Goal: Communication & Community: Answer question/provide support

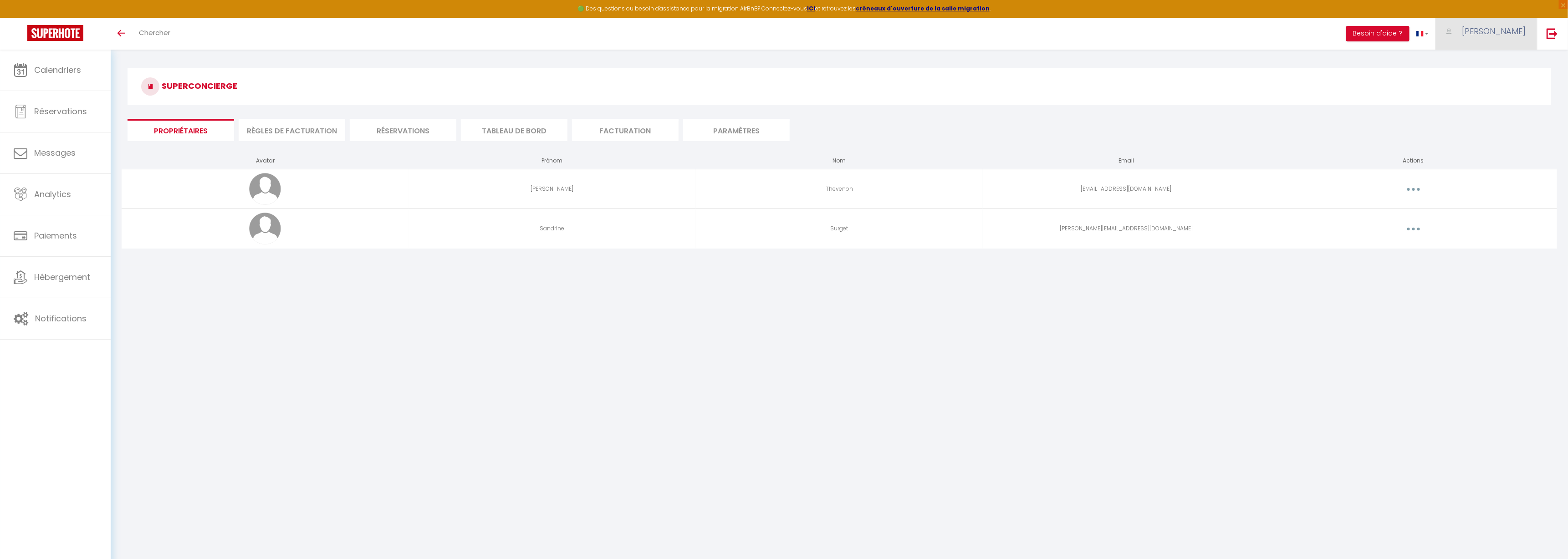
click at [1513, 29] on span "[PERSON_NAME]" at bounding box center [1494, 31] width 64 height 12
click at [1539, 31] on link at bounding box center [1552, 34] width 30 height 32
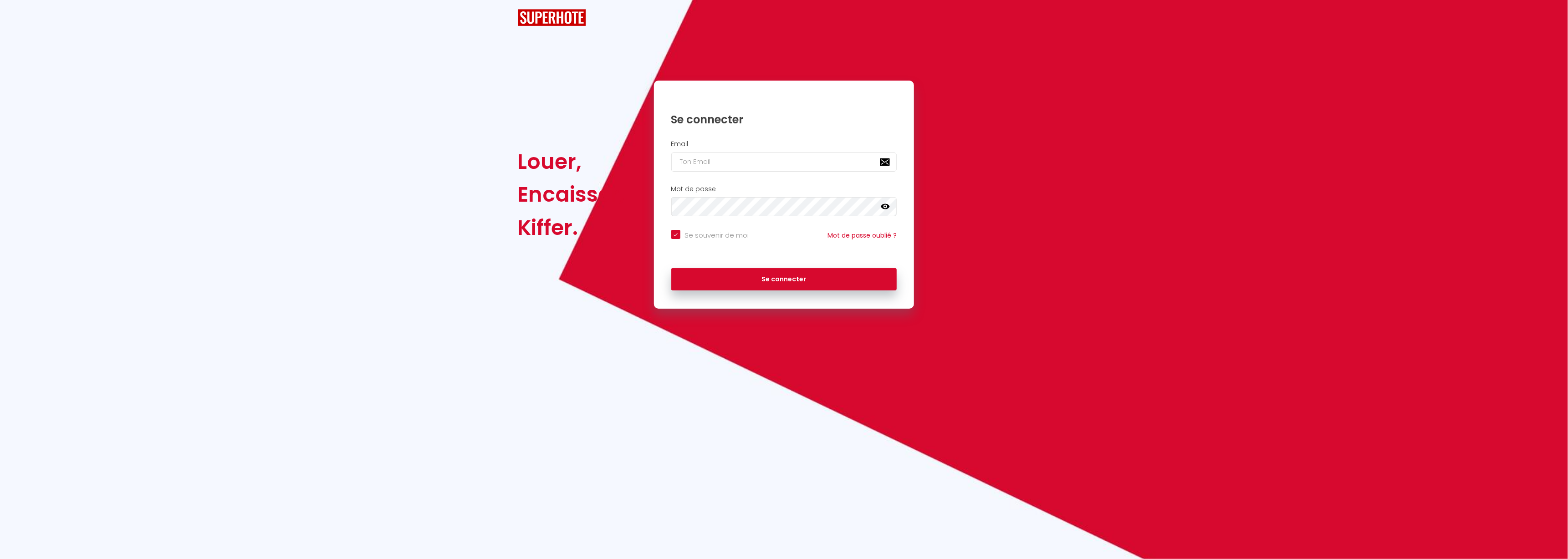
checkbox input "true"
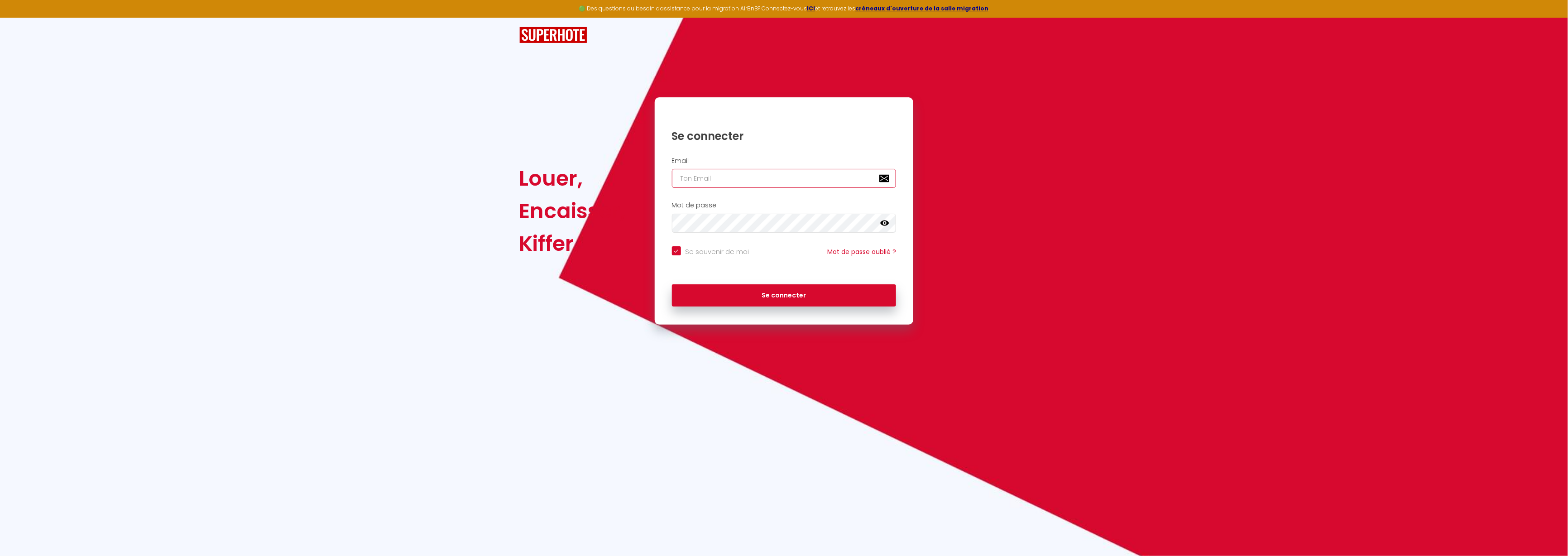
type input "[EMAIL_ADDRESS][DOMAIN_NAME]"
checkbox input "true"
click at [760, 181] on input "[EMAIL_ADDRESS][DOMAIN_NAME]" at bounding box center [784, 178] width 225 height 19
type input "[PERSON_NAME][EMAIL_ADDRESS][DOMAIN_NAME]"
click at [836, 298] on button "Se connecter" at bounding box center [784, 295] width 225 height 23
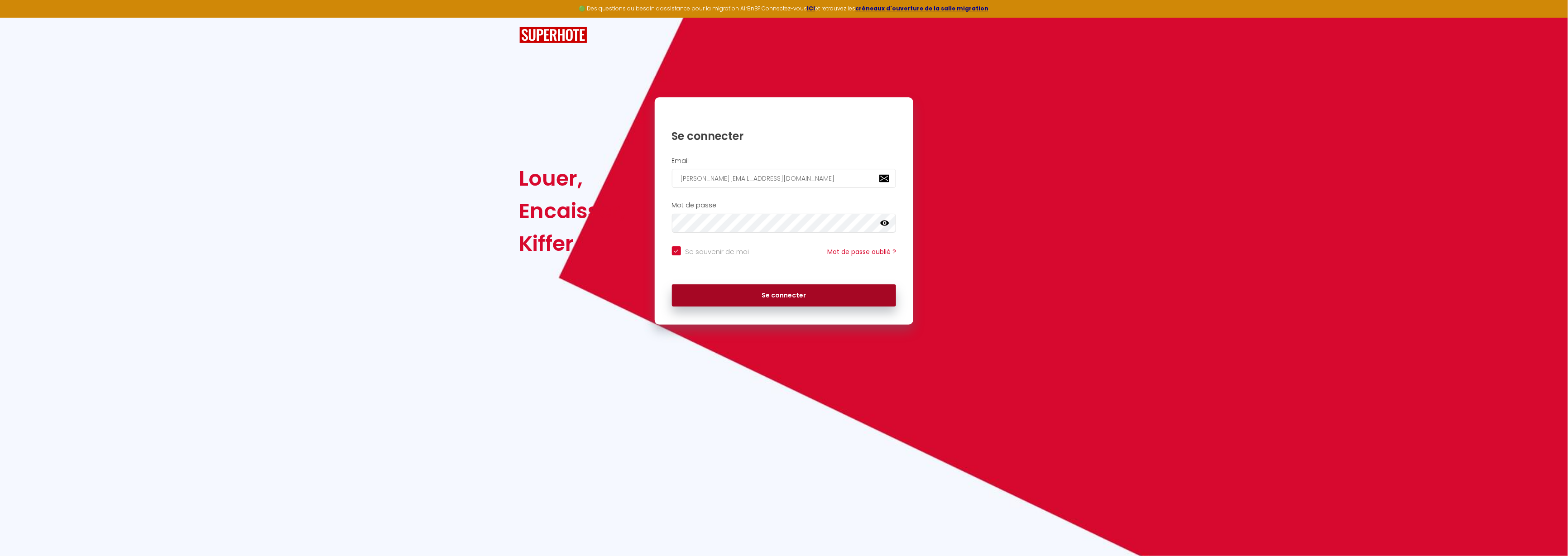
checkbox input "true"
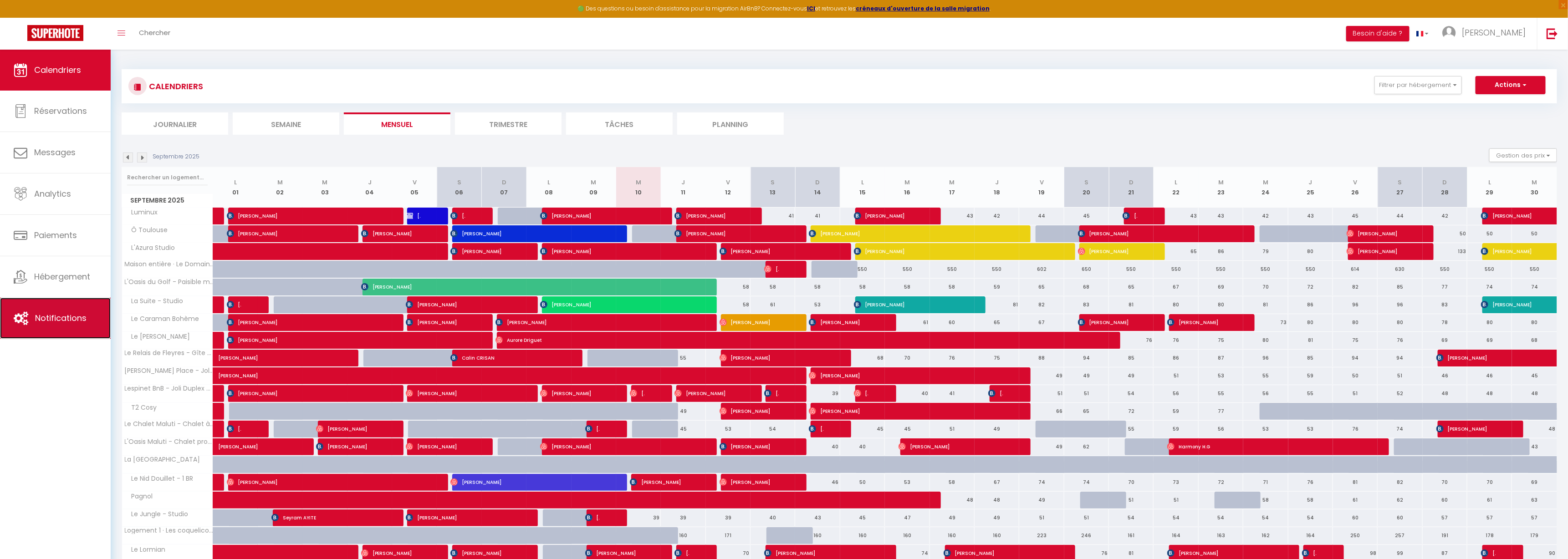
click at [64, 318] on span "Notifications" at bounding box center [61, 318] width 51 height 12
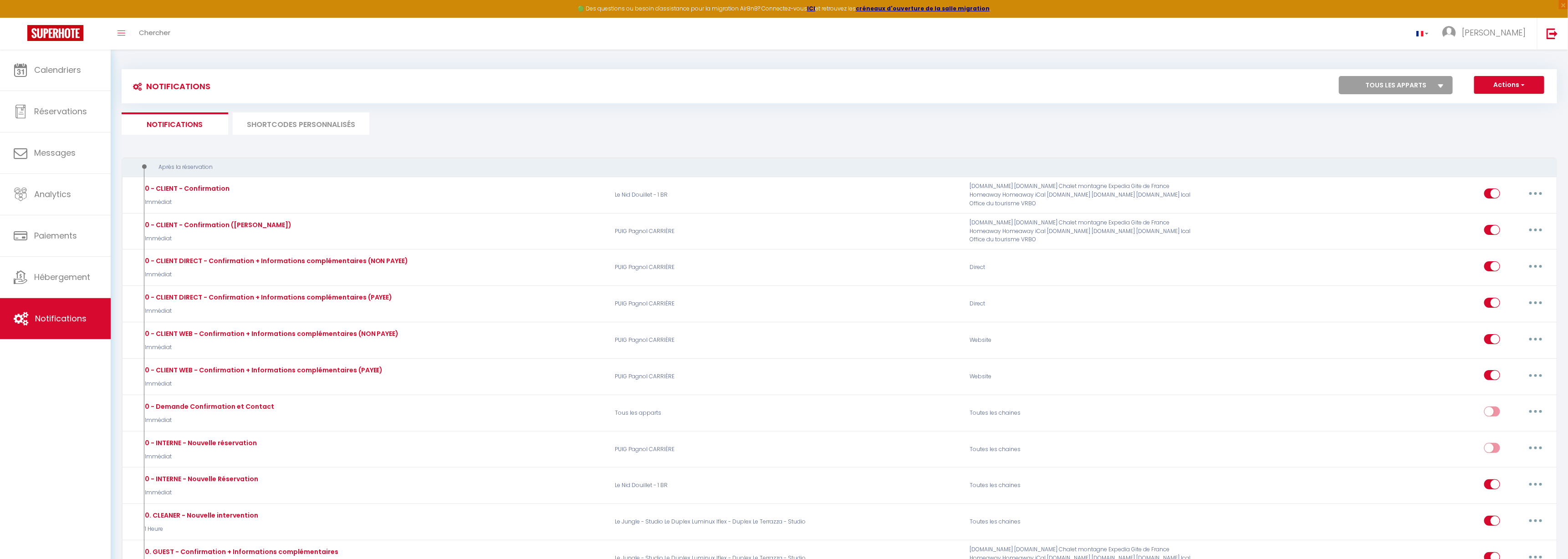
click at [331, 125] on li "SHORTCODES PERSONNALISÉS" at bounding box center [301, 124] width 137 height 22
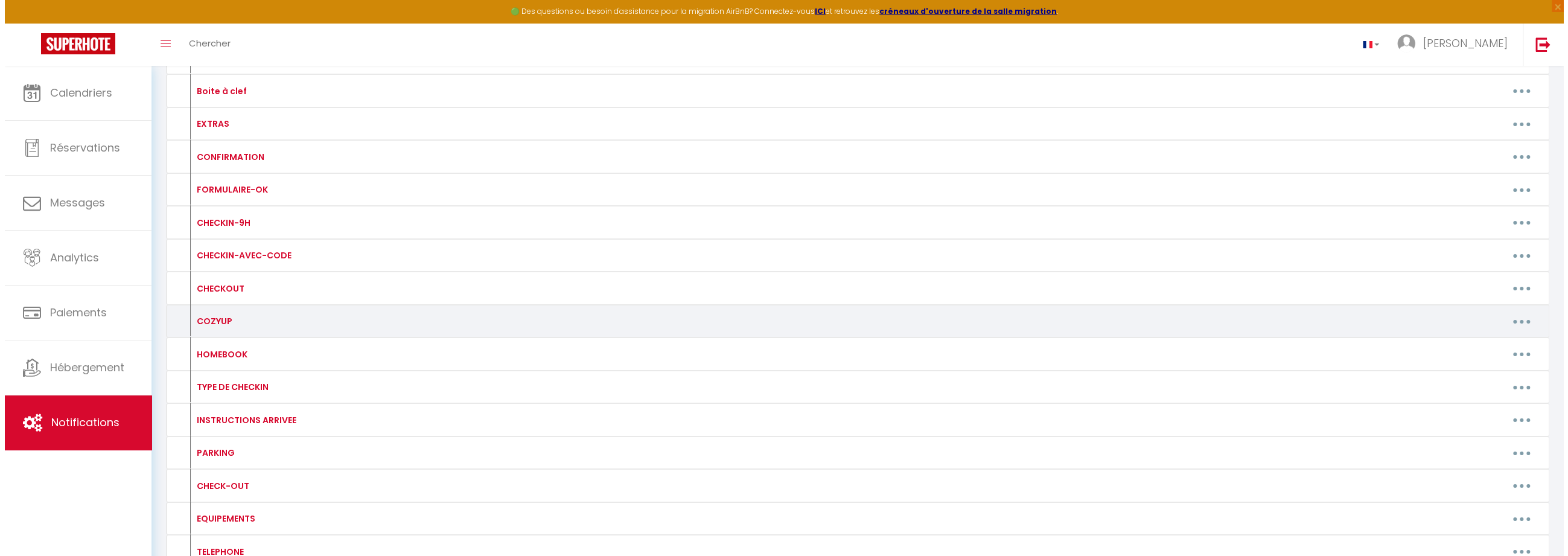
scroll to position [4470, 0]
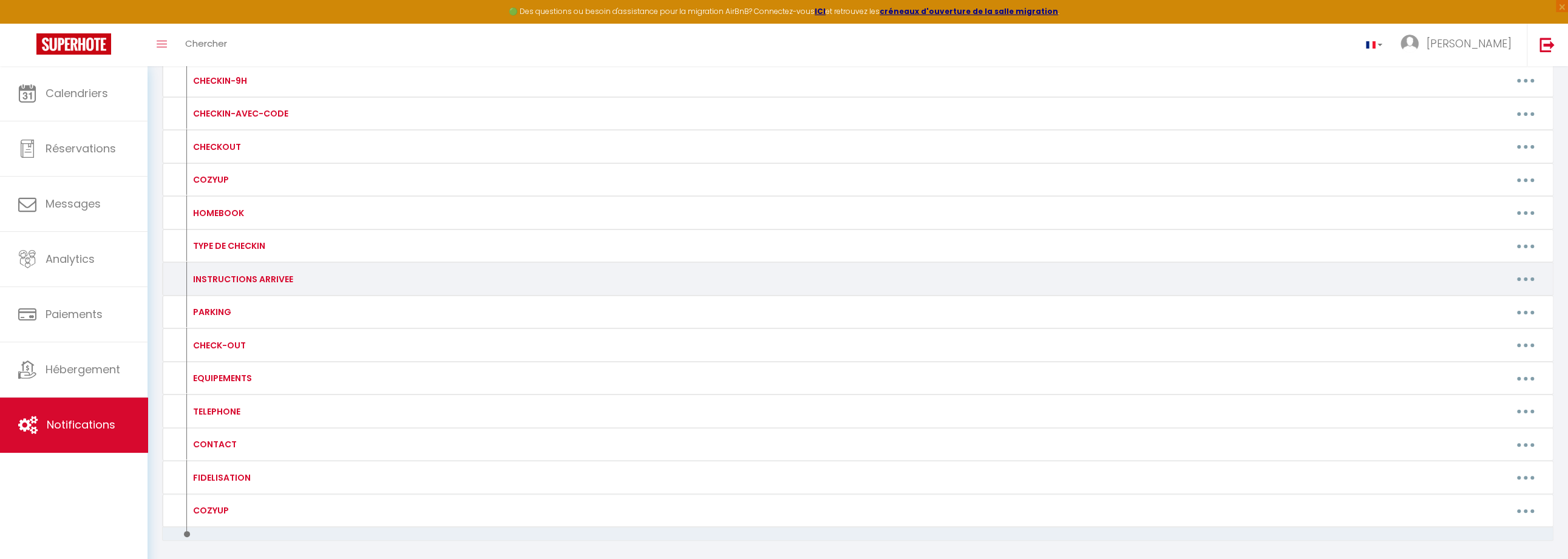
click at [1530, 269] on button "button" at bounding box center [1526, 279] width 34 height 20
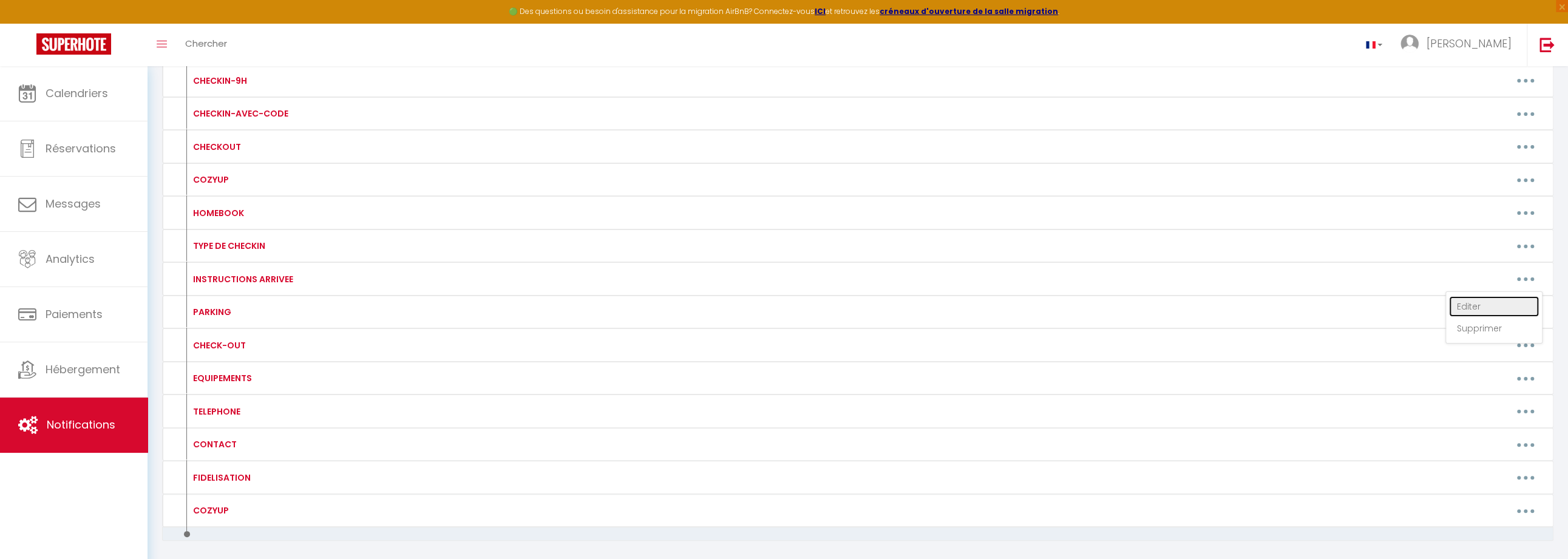
click at [1490, 296] on link "Editer" at bounding box center [1495, 306] width 90 height 20
type input "INSTRUCTIONS ARRIVEE"
type textarea "INSTRUCTIONS ARRIVEE"
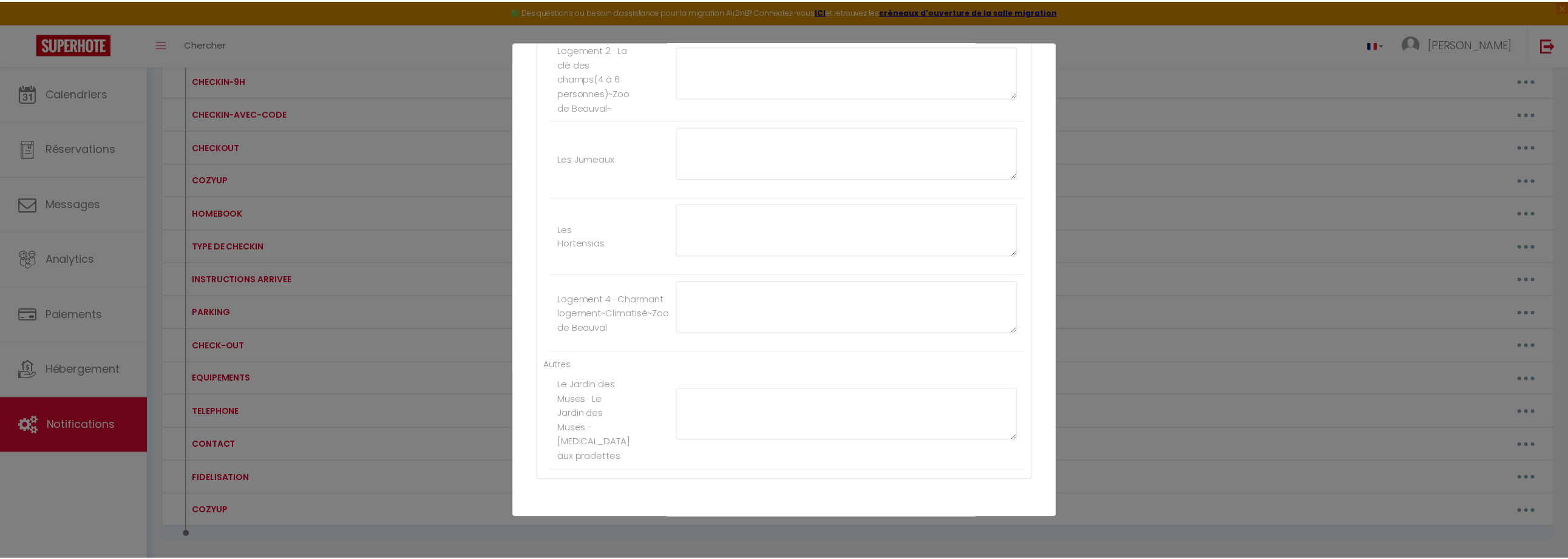
scroll to position [3767, 0]
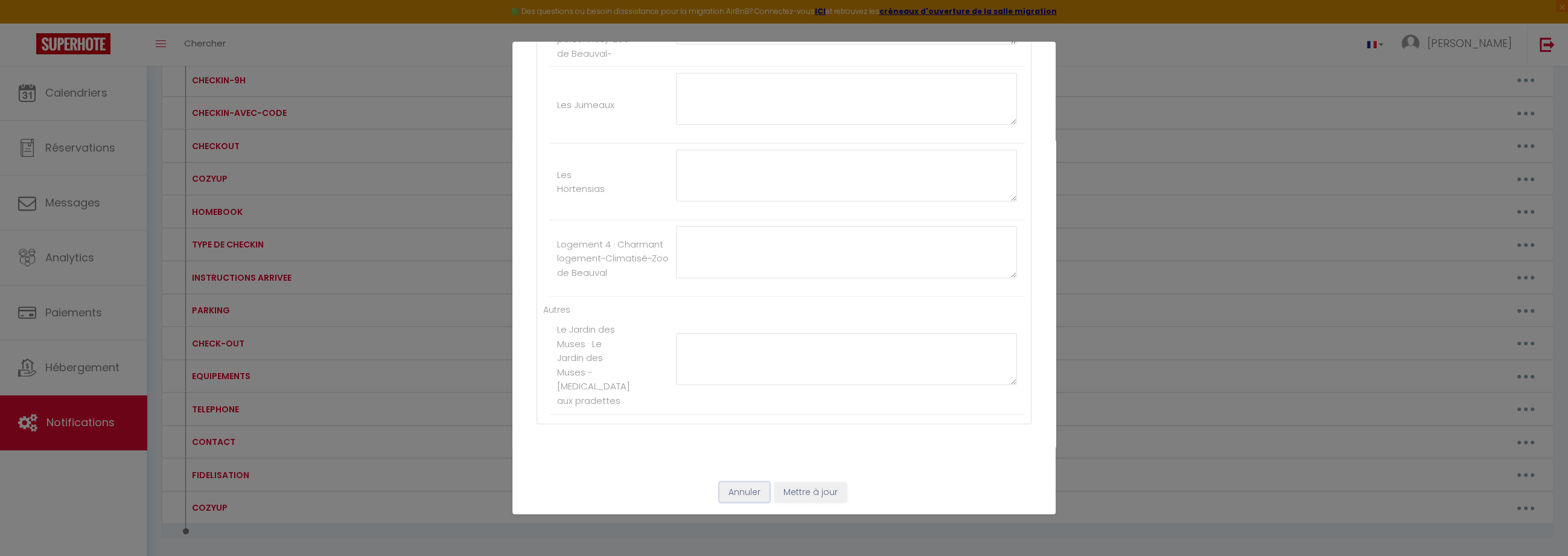
click at [732, 491] on button "Annuler" at bounding box center [745, 492] width 50 height 20
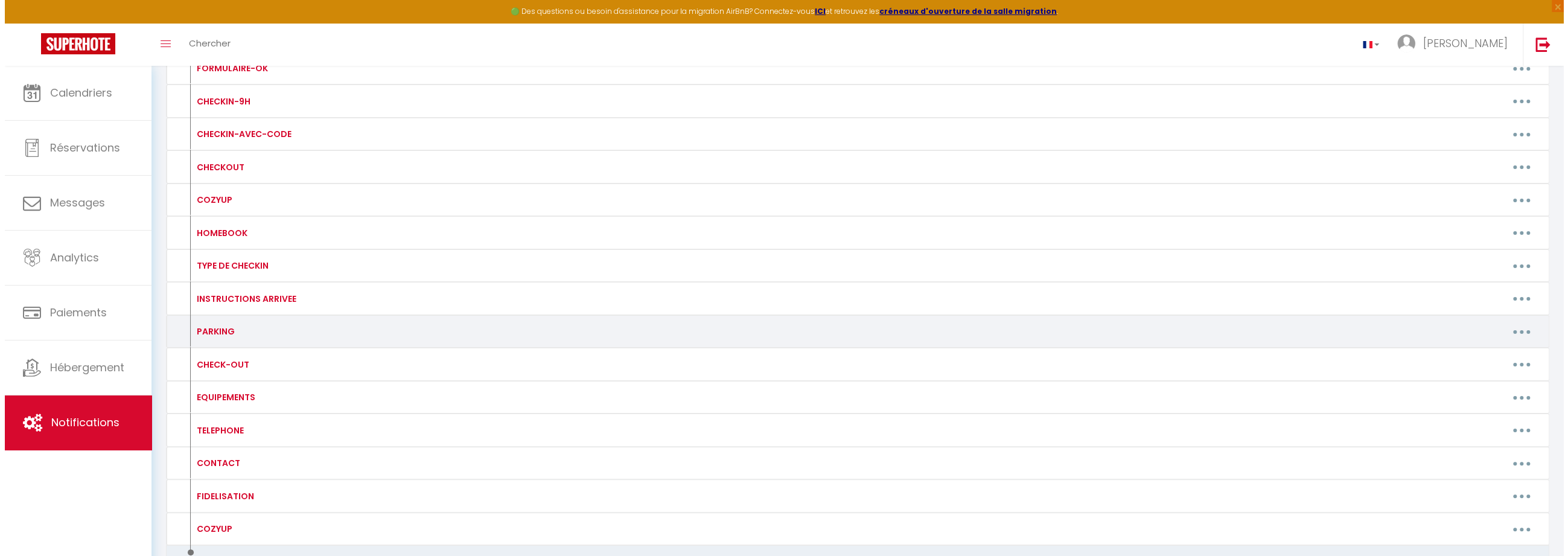
scroll to position [4470, 0]
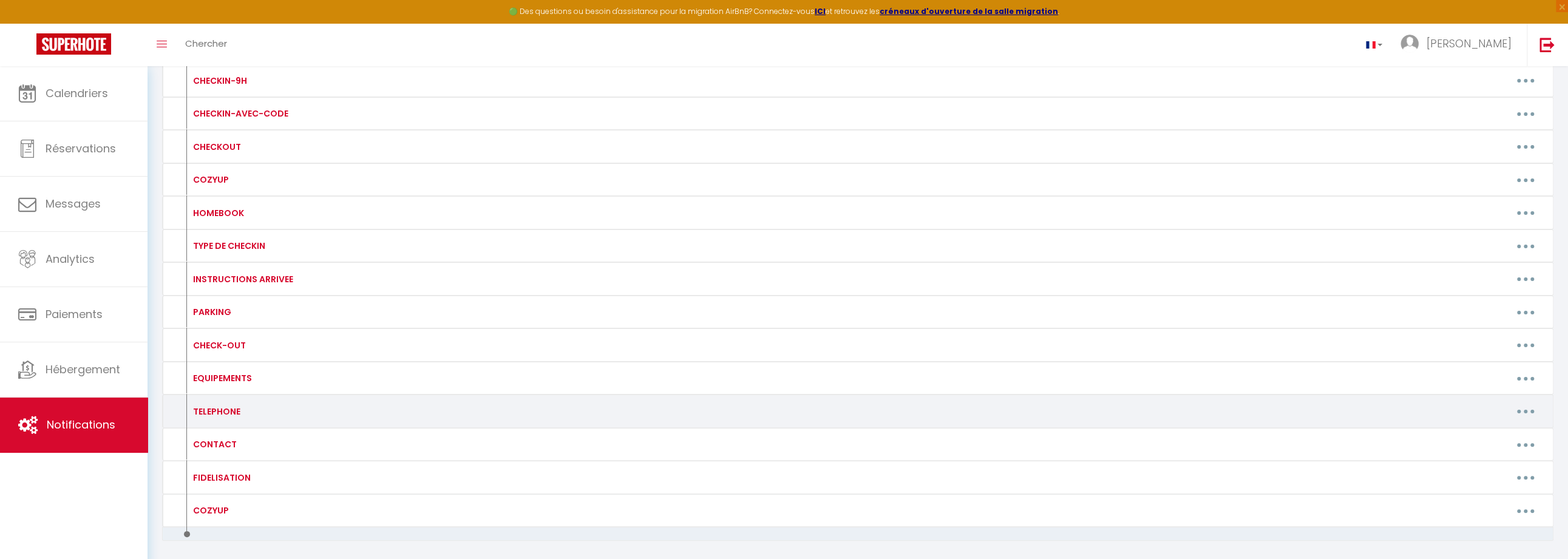
click at [1543, 402] on div "Editer Supprimer" at bounding box center [1037, 411] width 1027 height 20
click at [1509, 402] on button "button" at bounding box center [1526, 411] width 34 height 20
click at [1516, 402] on button "button" at bounding box center [1526, 411] width 34 height 20
click at [1513, 402] on button "button" at bounding box center [1526, 411] width 34 height 20
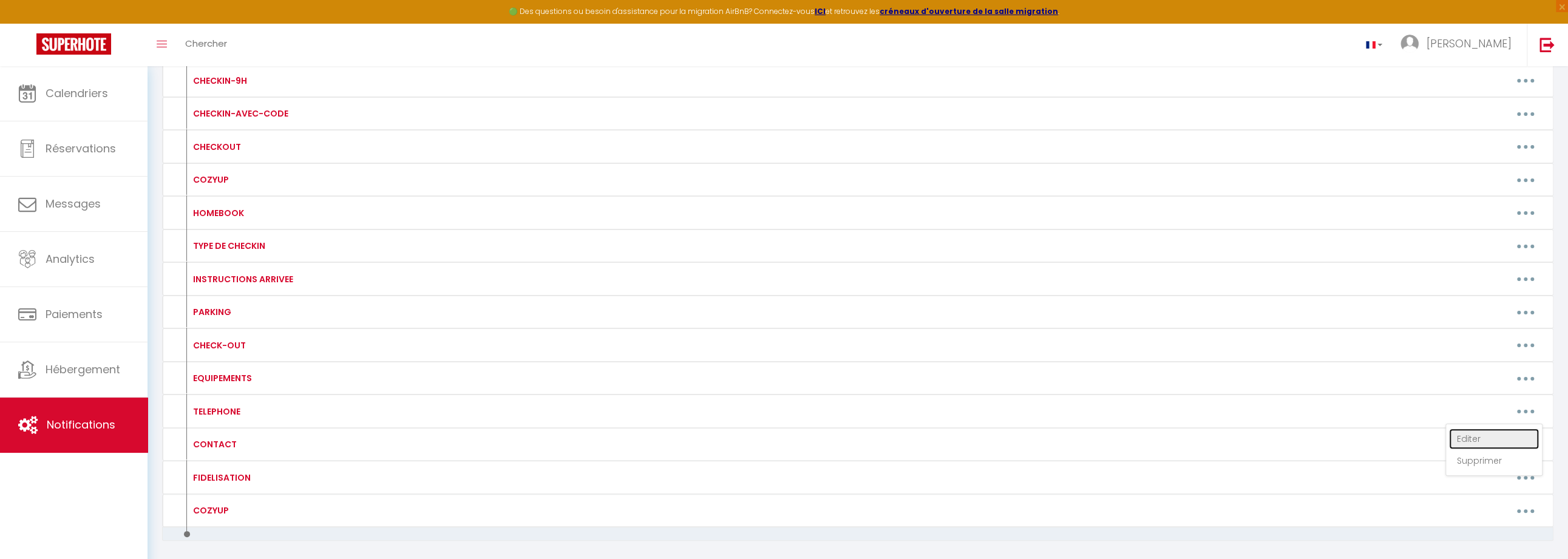
click at [1502, 428] on link "Editer" at bounding box center [1495, 438] width 90 height 20
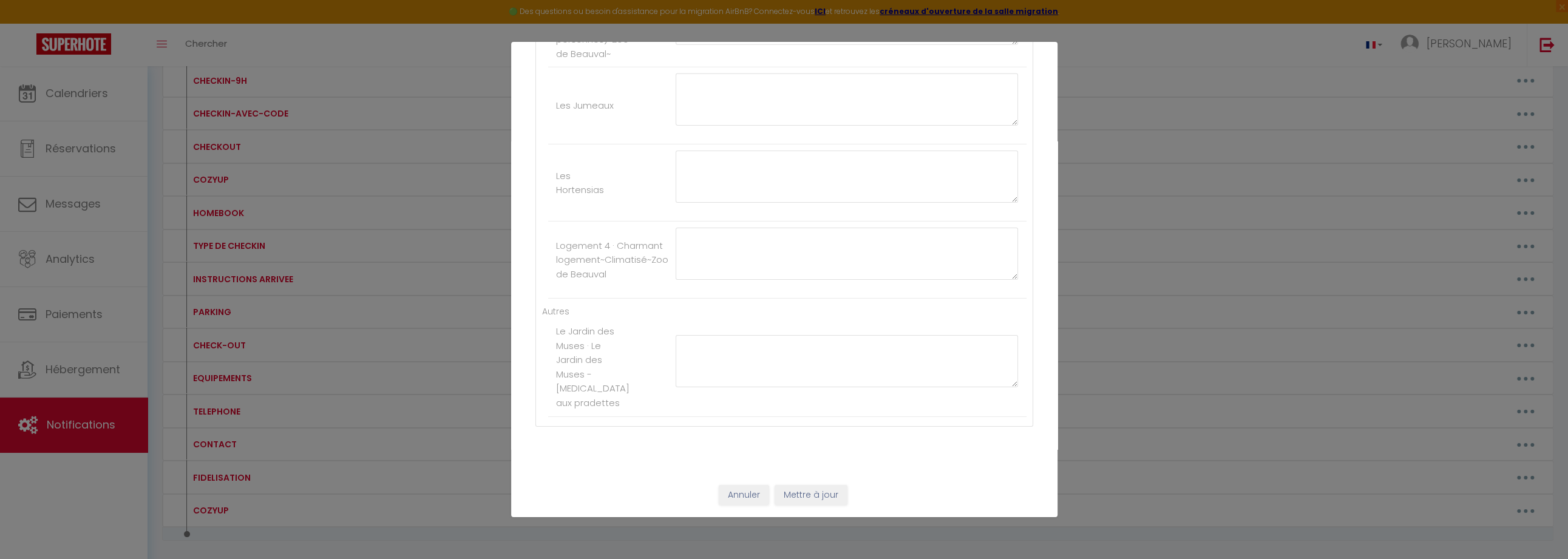
type input "TELEPHONE"
type textarea "TELEPHONE"
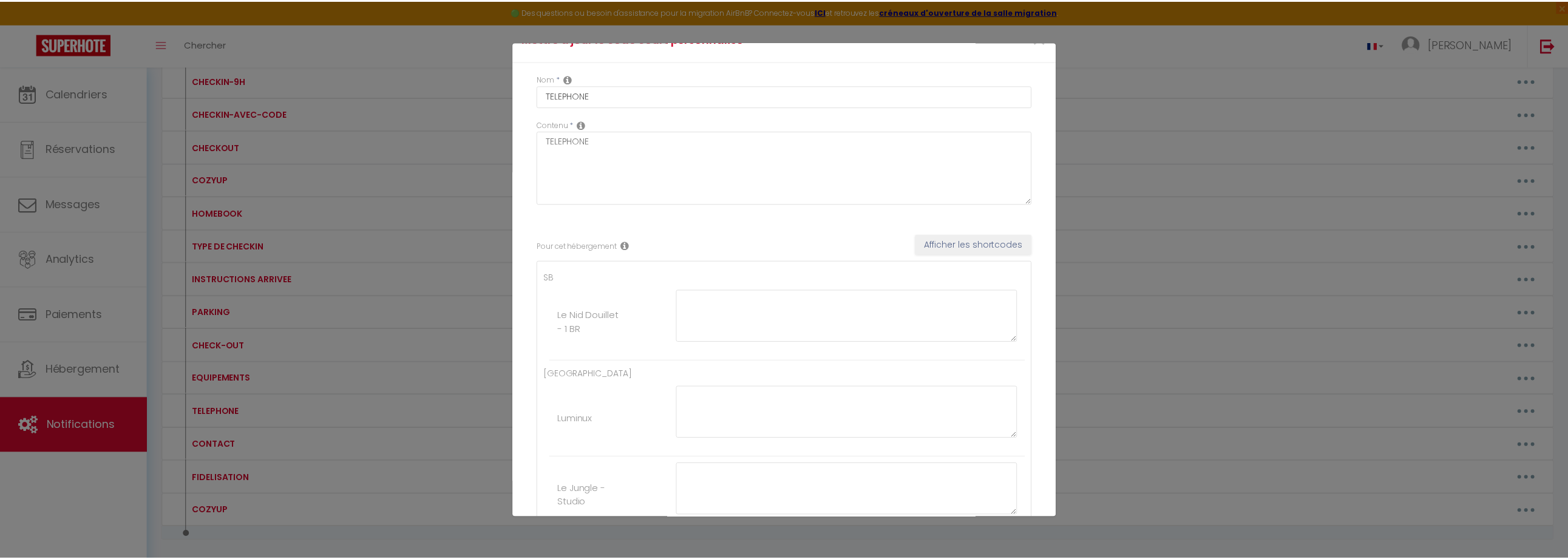
scroll to position [0, 0]
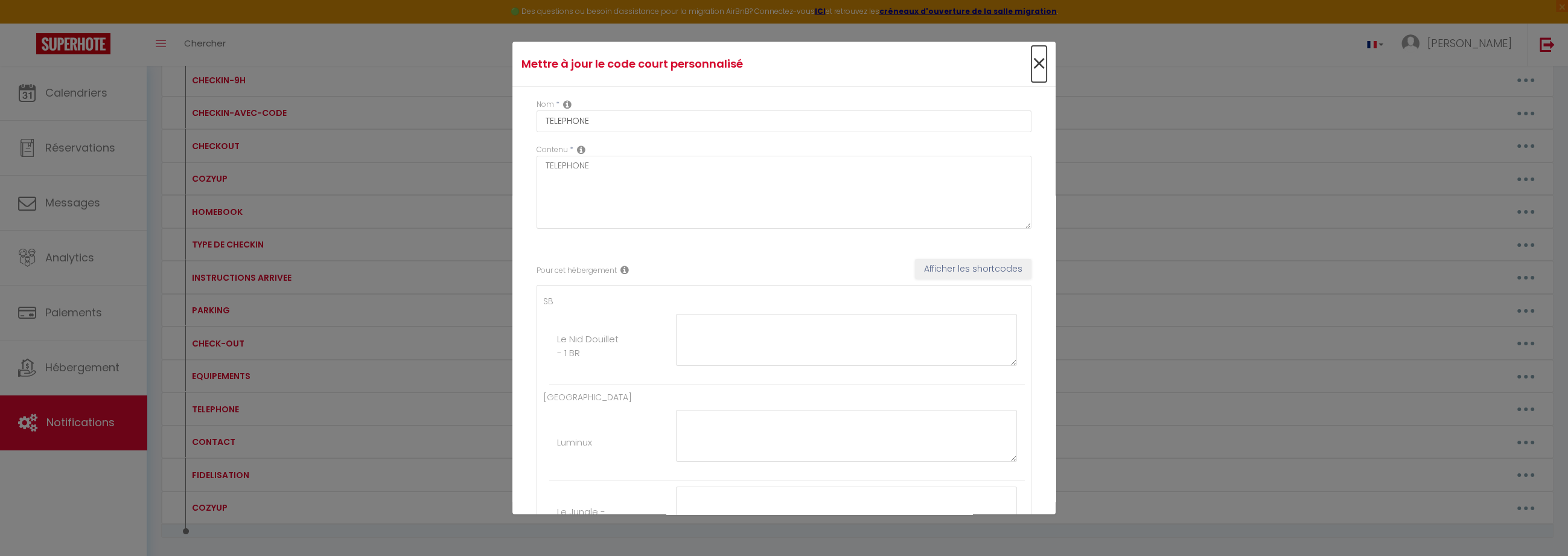
click at [1031, 68] on span "×" at bounding box center [1038, 64] width 15 height 37
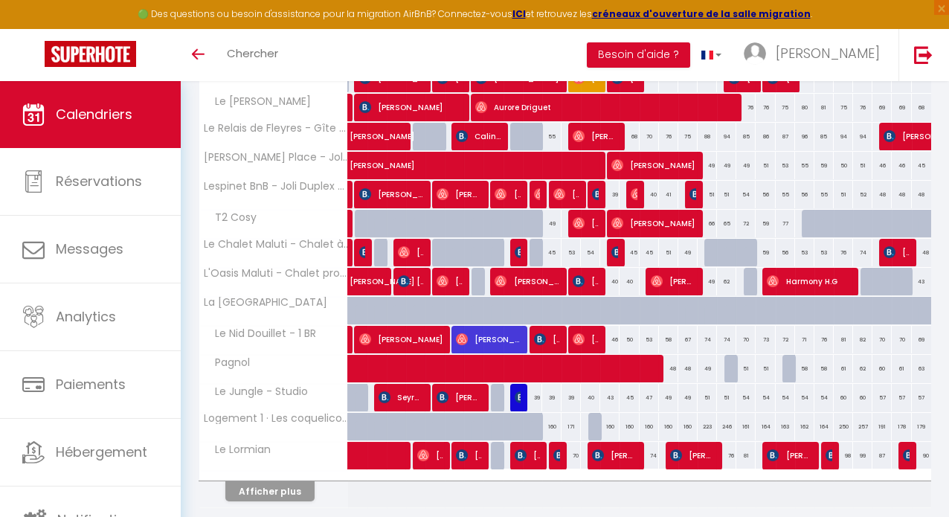
scroll to position [448, 0]
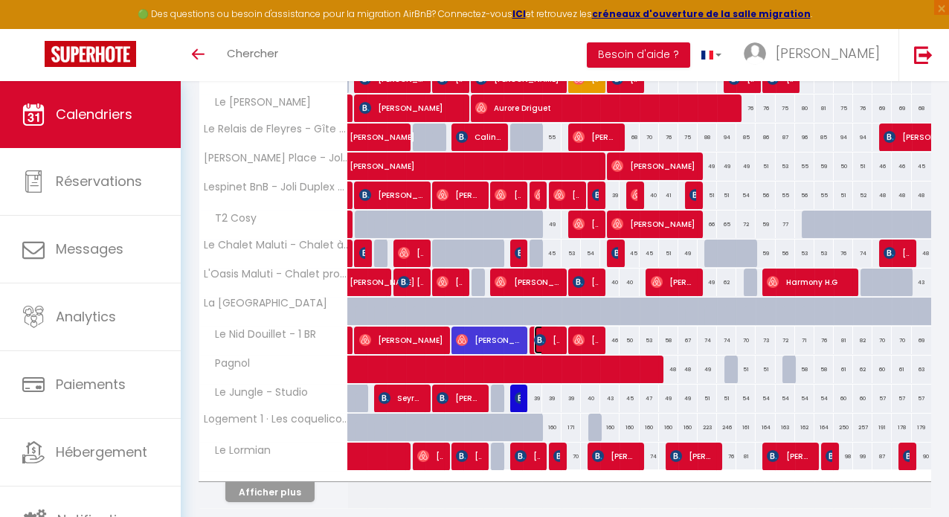
click at [539, 342] on img at bounding box center [540, 340] width 12 height 12
select select "OK"
select select "1"
select select "0"
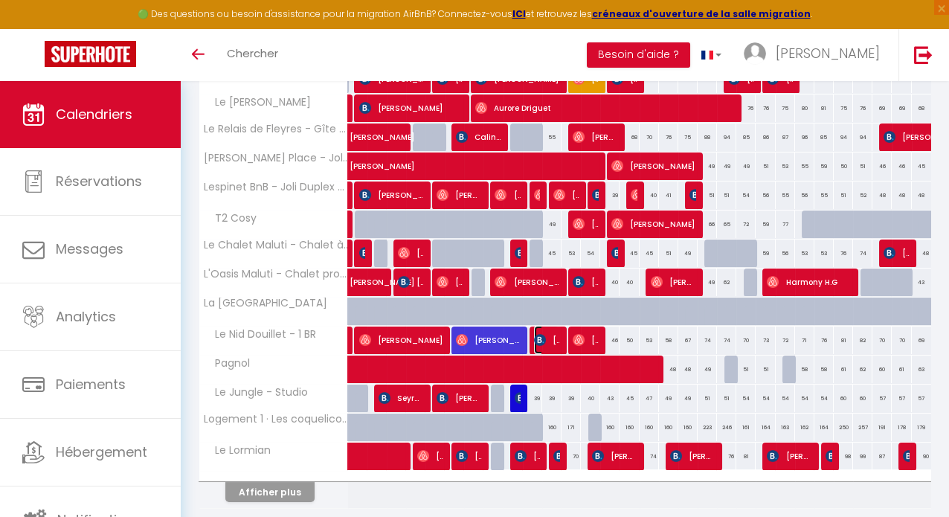
select select "1"
select select
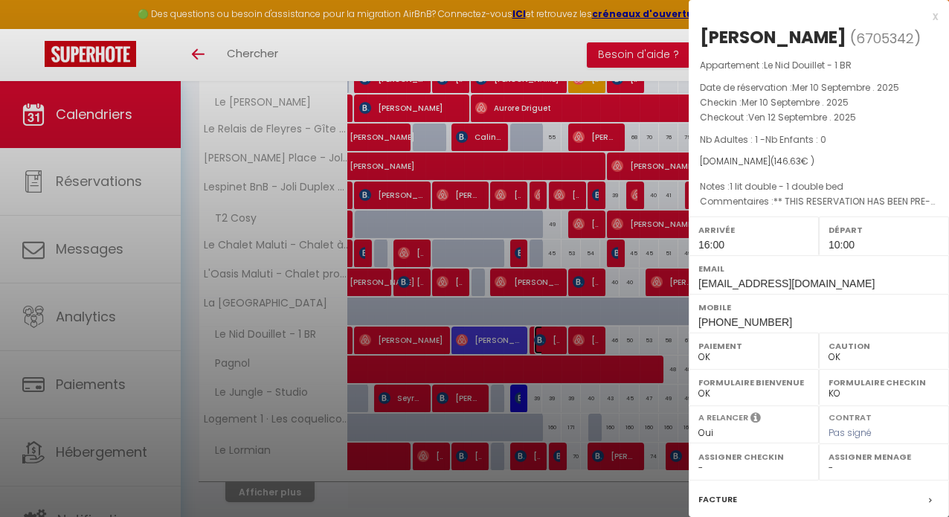
select select "51731"
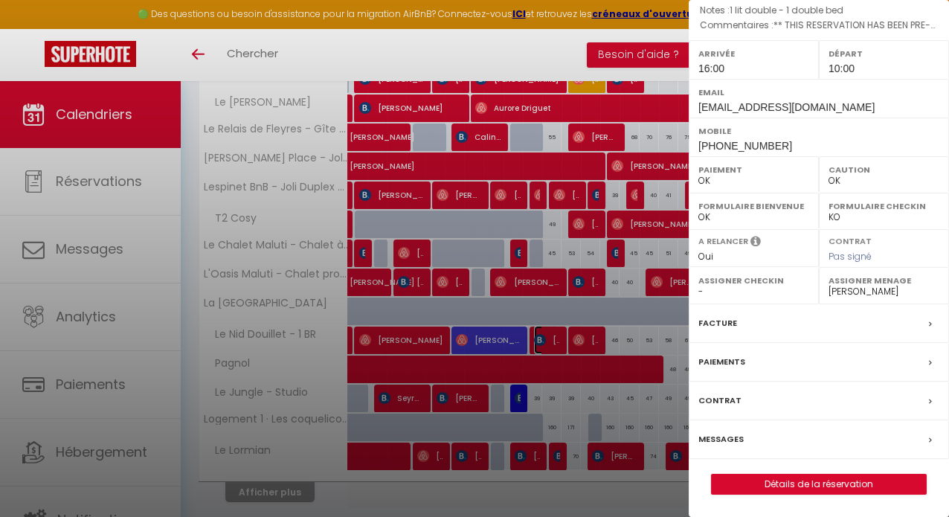
scroll to position [180, 0]
click at [734, 447] on label "Messages" at bounding box center [720, 439] width 45 height 16
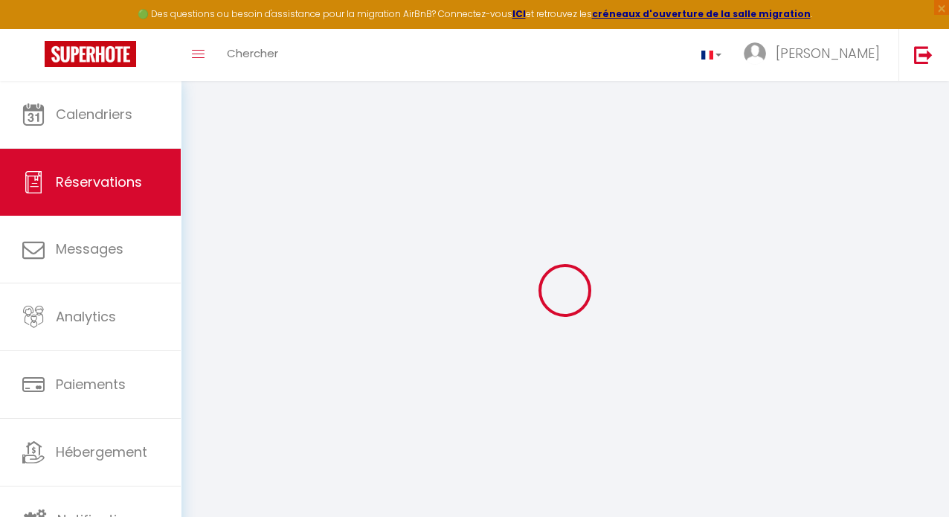
select select
checkbox input "false"
select index
type voyageur1 "** THIS RESERVATION HAS BEEN PRE-PAID ** BOOKING NOTE : Payment charge is EUR 2…"
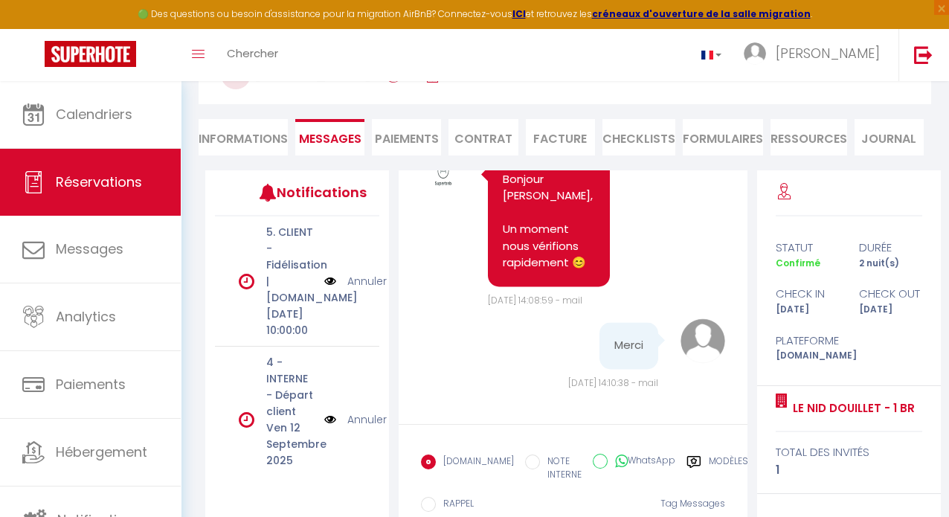
scroll to position [204, 0]
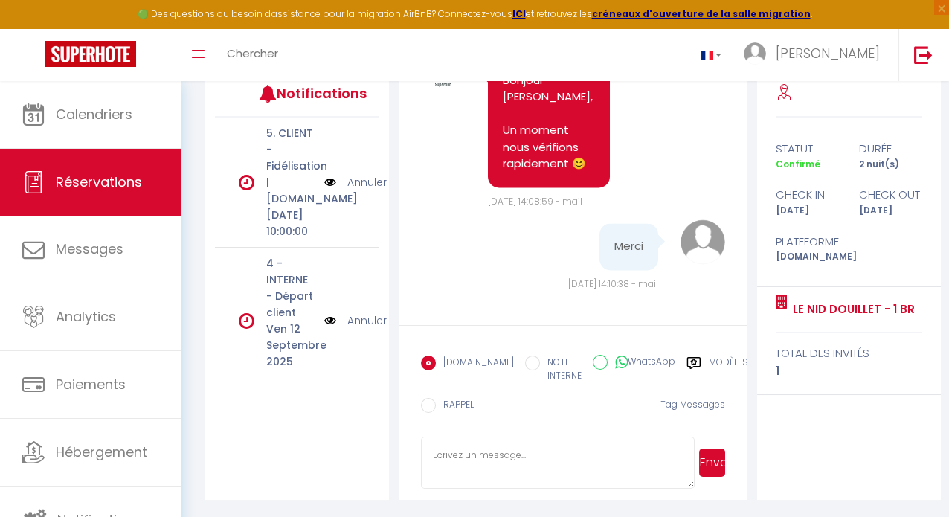
click at [472, 460] on textarea at bounding box center [557, 463] width 273 height 52
click at [463, 446] on textarea at bounding box center [557, 463] width 273 height 52
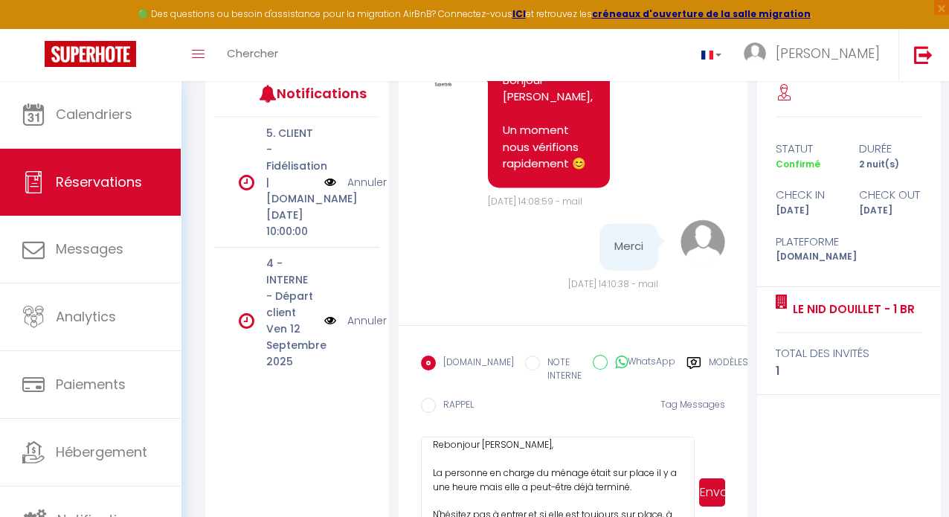
scroll to position [16, 0]
drag, startPoint x: 688, startPoint y: 481, endPoint x: 695, endPoint y: 549, distance: 68.8
click at [695, 313] on html "🟢 Des questions ou besoin d'assistance pour la migration AirBnB? Connectez-vous…" at bounding box center [474, 54] width 949 height 517
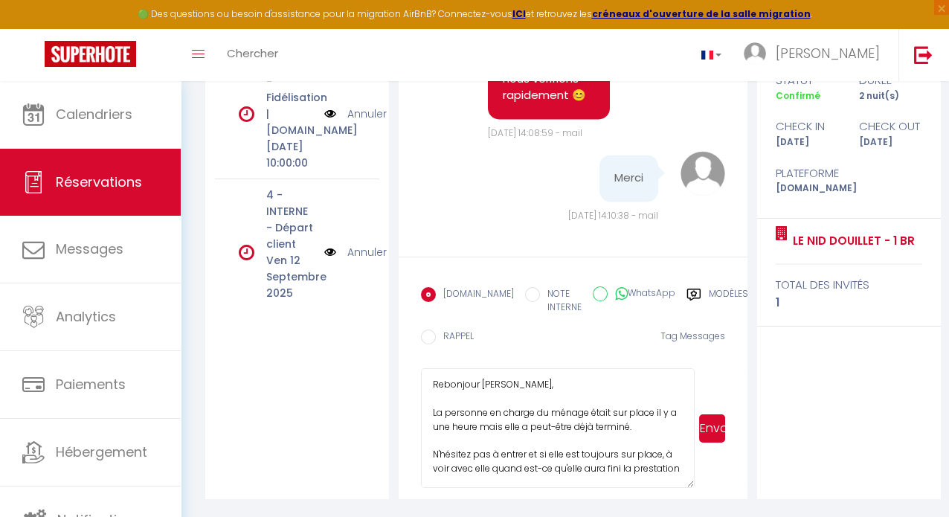
click at [494, 467] on textarea "Rebonjour [PERSON_NAME], La personne en charge du ménage était sur place il y a…" at bounding box center [557, 428] width 273 height 120
type textarea "Rebonjour [PERSON_NAME], La personne en charge du ménage était sur place il y a…"
click at [716, 428] on button "Envoyer" at bounding box center [712, 428] width 26 height 28
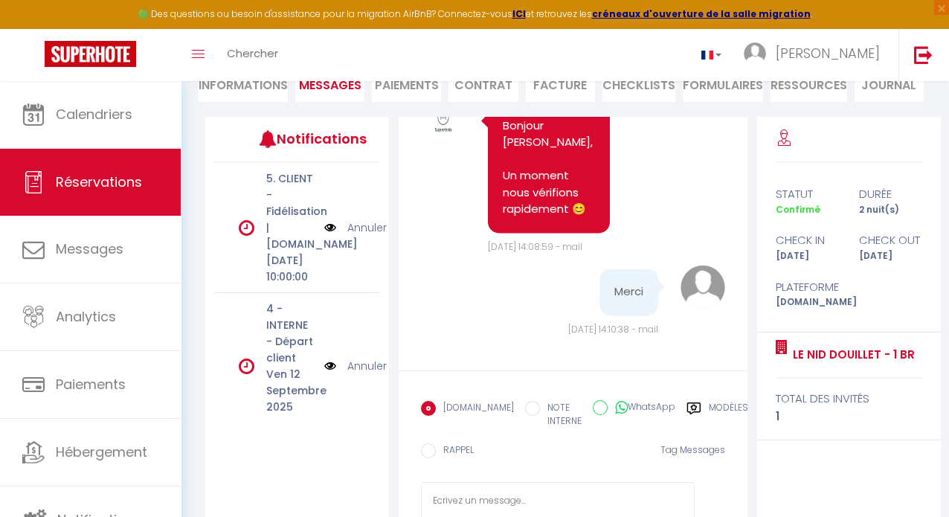
scroll to position [0, 0]
